Goal: Task Accomplishment & Management: Use online tool/utility

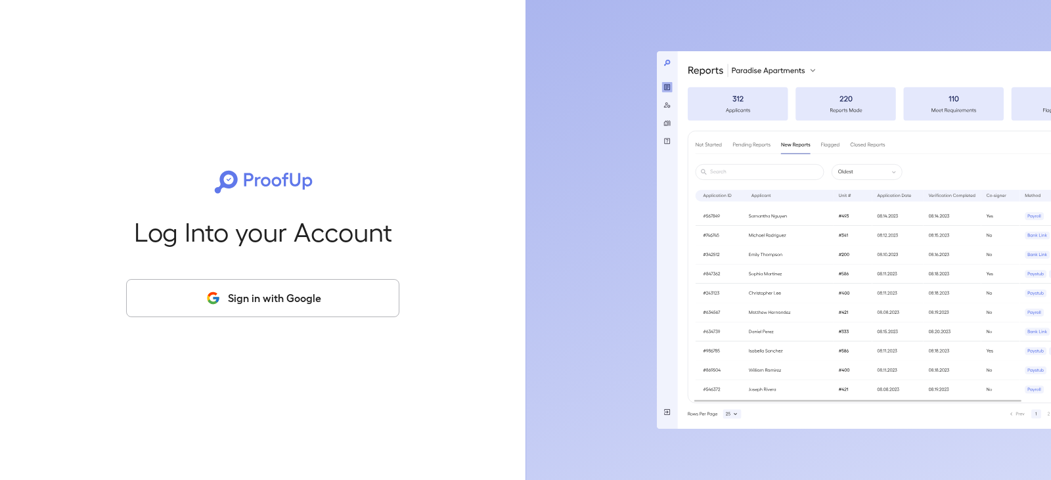
click at [250, 295] on button "Sign in with Google" at bounding box center [262, 298] width 273 height 38
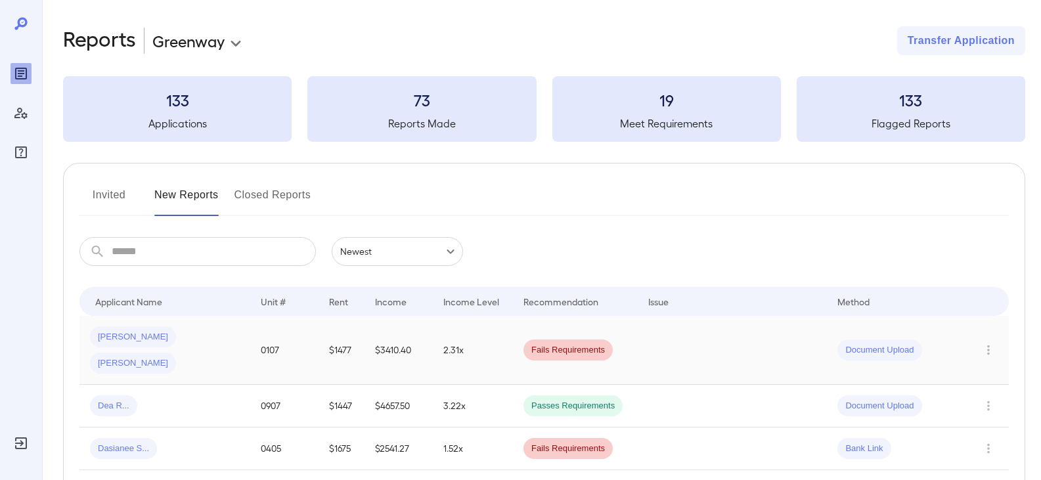
click at [232, 343] on div "[PERSON_NAME] [PERSON_NAME]" at bounding box center [165, 349] width 150 height 47
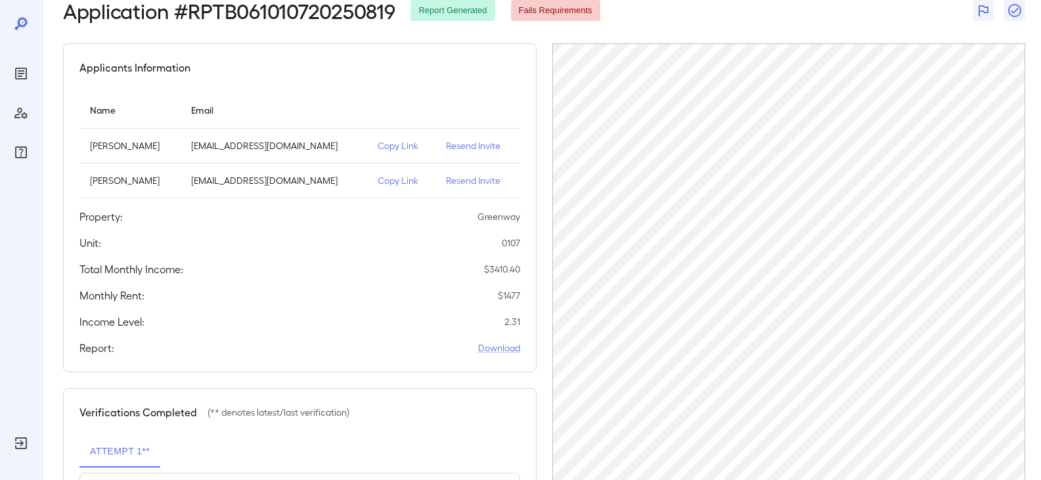
scroll to position [66, 0]
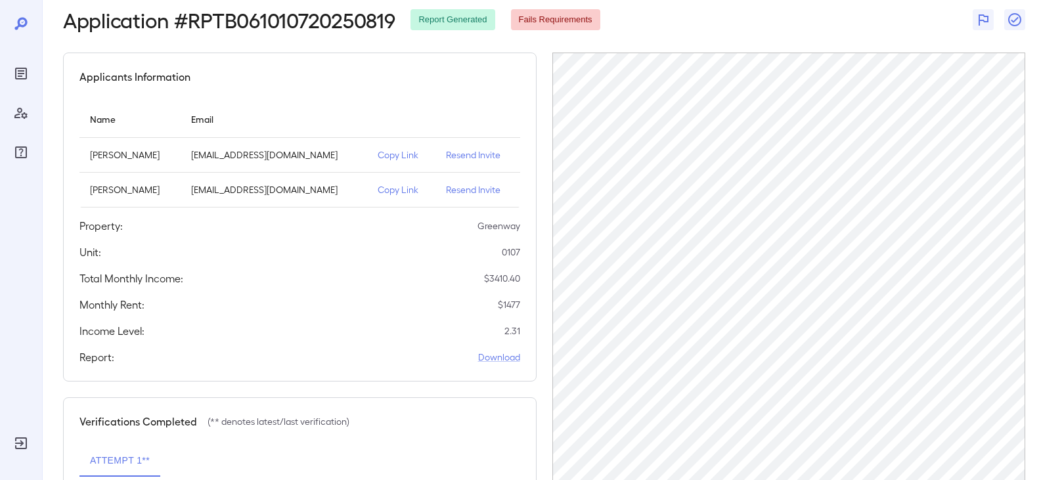
click at [382, 188] on p "Copy Link" at bounding box center [402, 189] width 48 height 13
